Goal: Ask a question

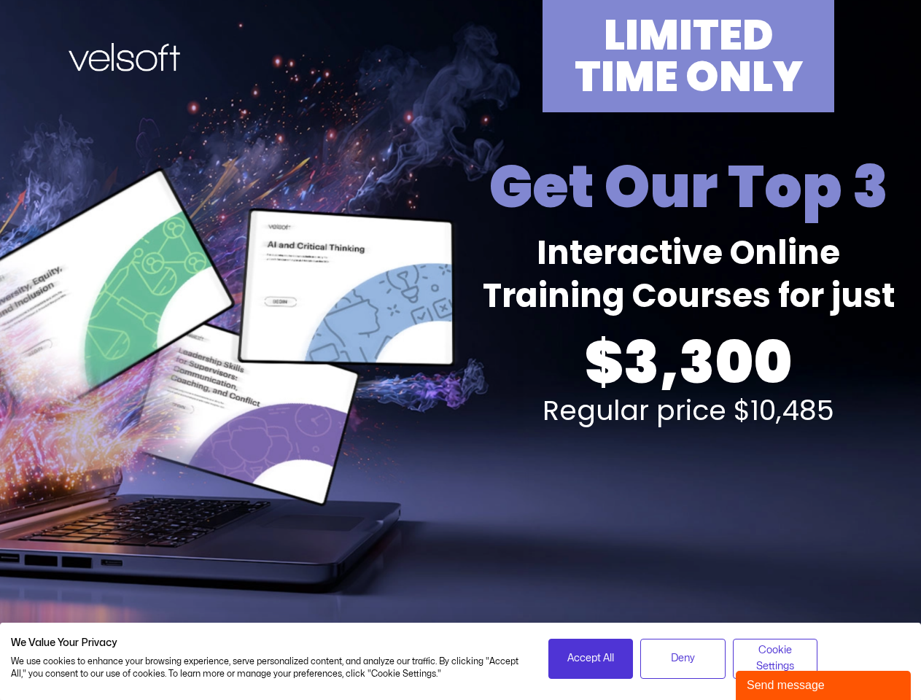
click at [460, 350] on div "LIMITED TIME ONLY Get Our Top 3 Interactive Online Training Courses for just $3…" at bounding box center [461, 322] width 904 height 644
click at [591, 658] on span "Accept All" at bounding box center [590, 658] width 47 height 16
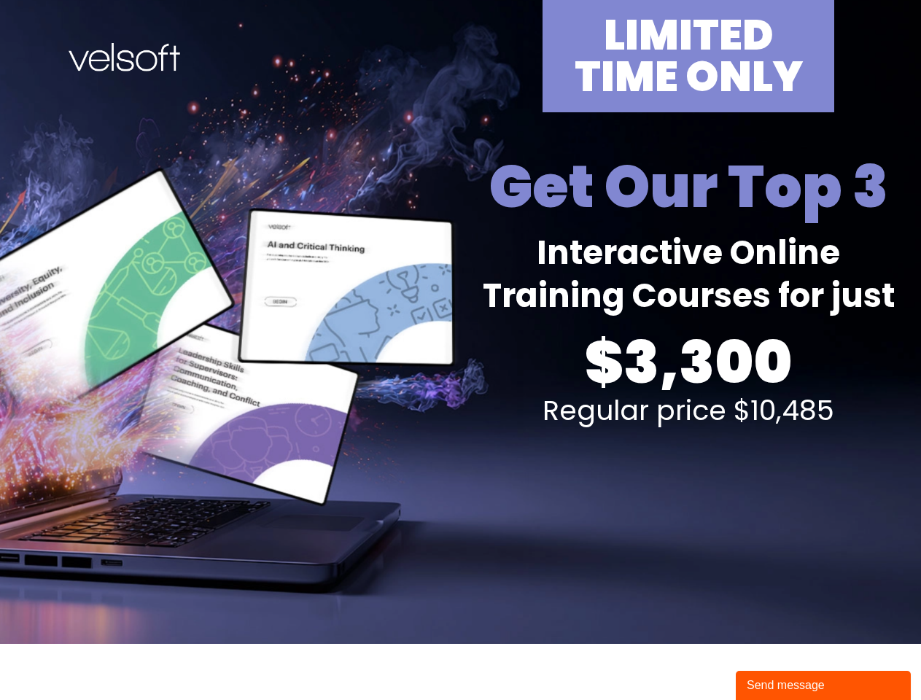
click at [823, 685] on div "Send message" at bounding box center [823, 686] width 153 height 18
